Goal: Ask a question

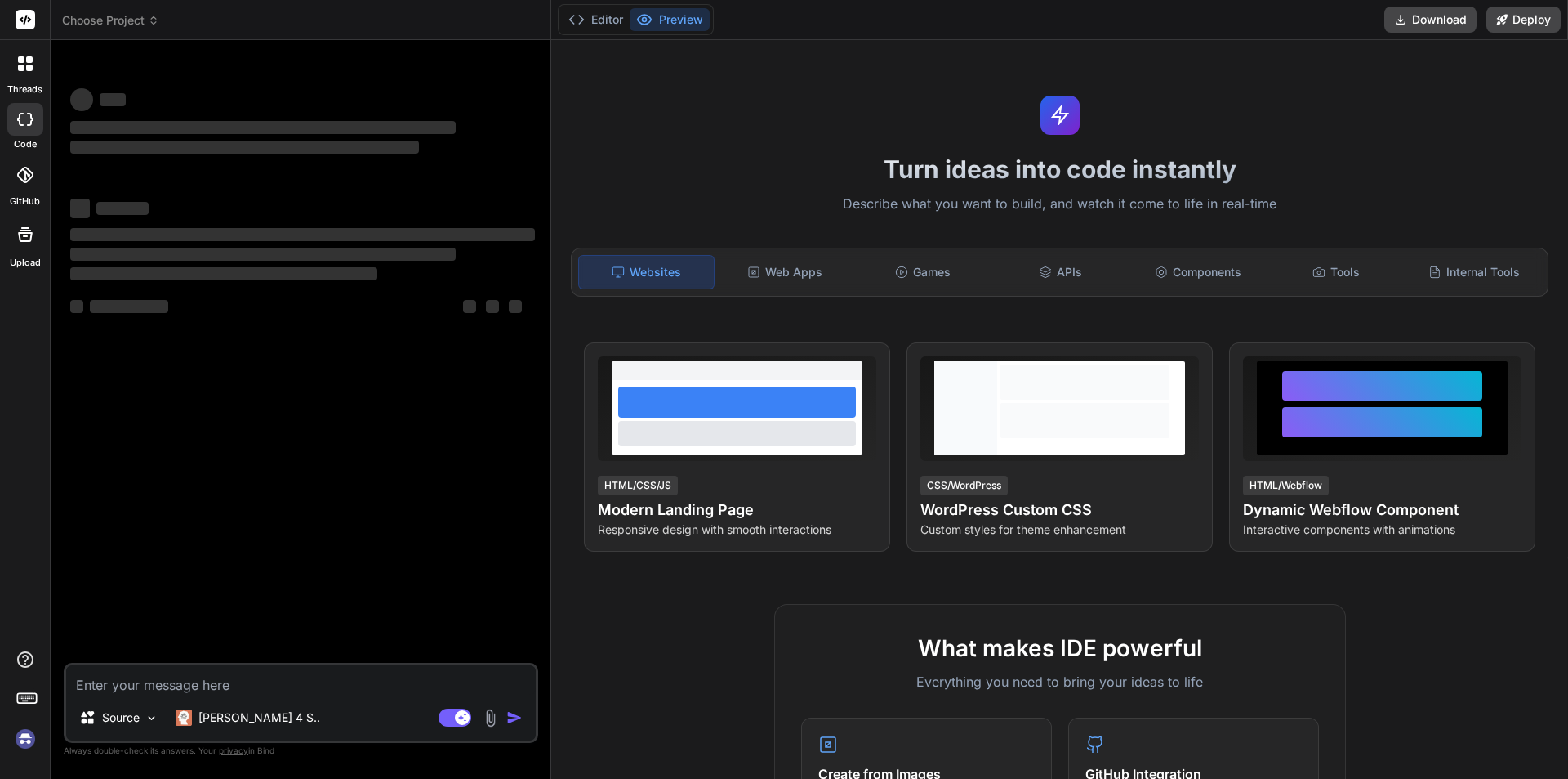
click at [162, 681] on textarea at bounding box center [301, 679] width 470 height 29
type textarea "x"
type textarea "H"
type textarea "x"
type textarea "He"
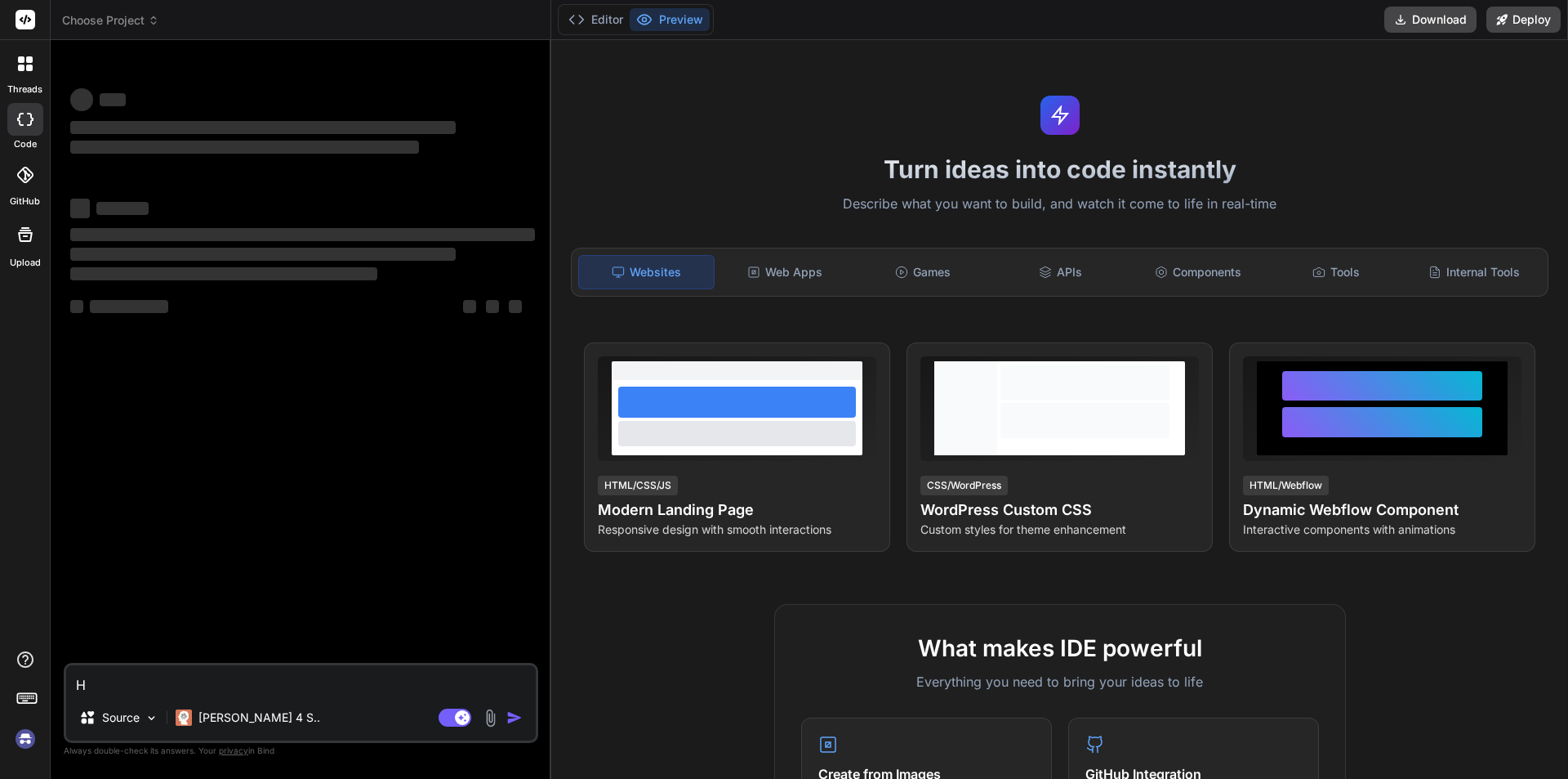
type textarea "x"
type textarea "Hel"
type textarea "x"
type textarea "Hell"
type textarea "x"
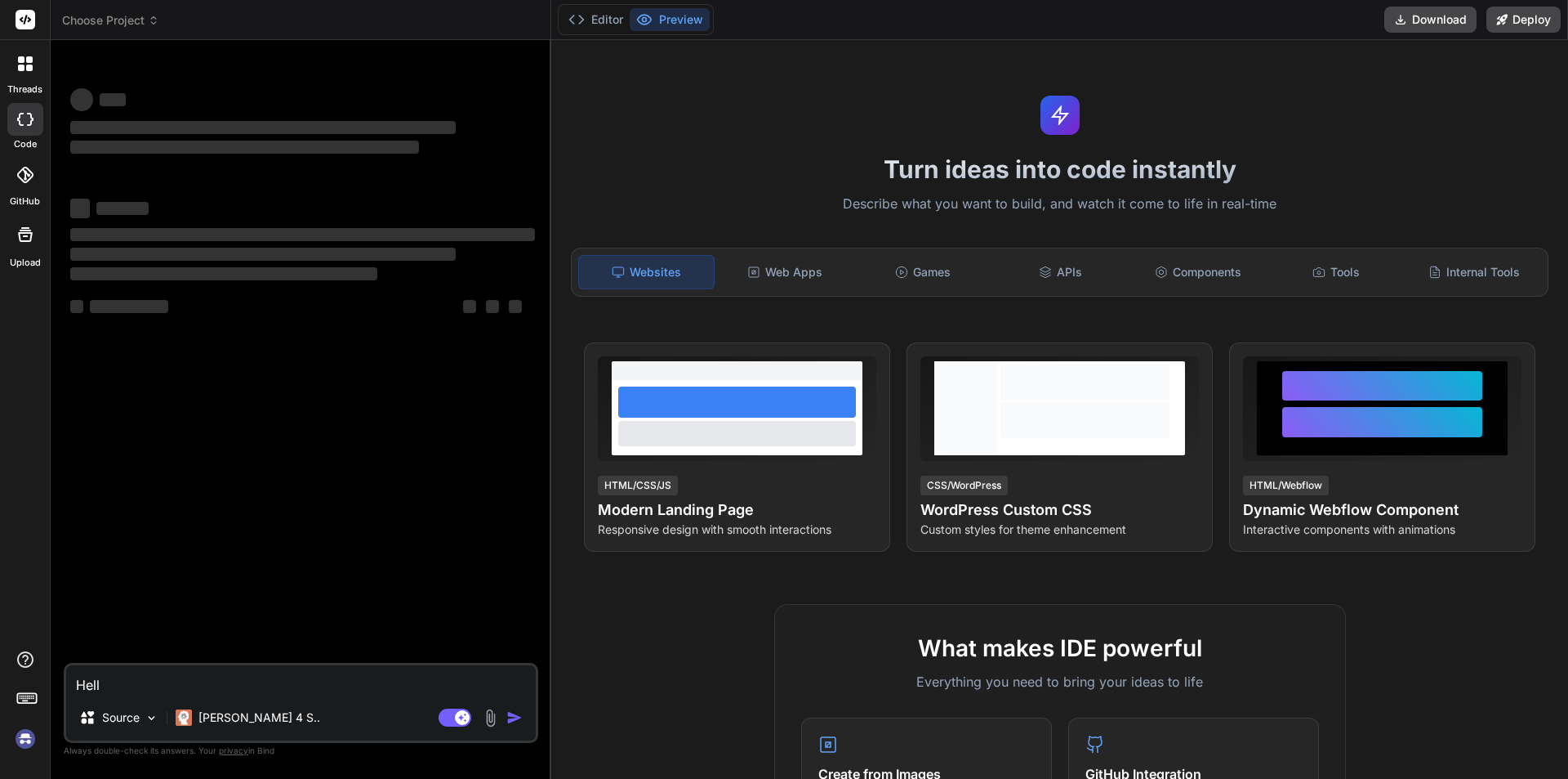
type textarea "Hello"
type textarea "x"
type textarea "Hello"
